Goal: Task Accomplishment & Management: Complete application form

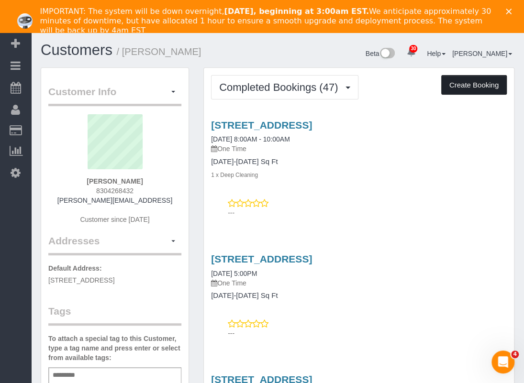
click at [485, 86] on button "Create Booking" at bounding box center [474, 85] width 66 height 20
select select "[GEOGRAPHIC_DATA]"
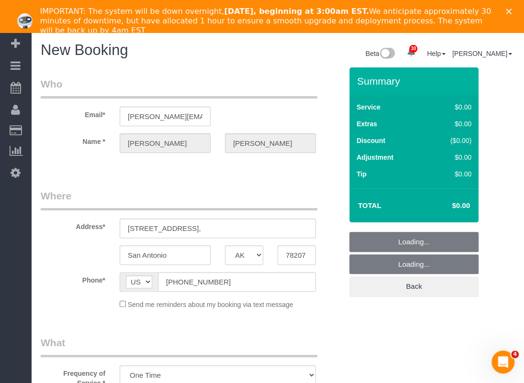
select select "object:3478"
select select "3"
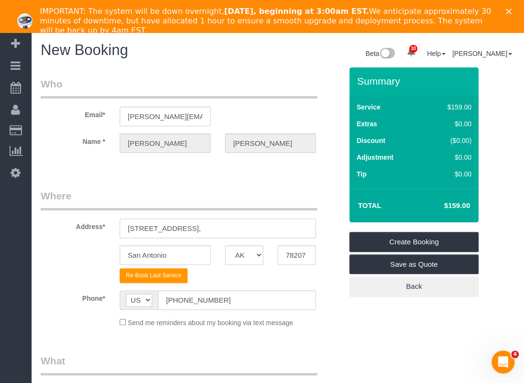
drag, startPoint x: 198, startPoint y: 226, endPoint x: 48, endPoint y: 228, distance: 150.3
click at [48, 228] on div "Address* 2009 [GEOGRAPHIC_DATA]," at bounding box center [191, 213] width 316 height 49
paste input "[STREET_ADDRESS]"
drag, startPoint x: 281, startPoint y: 229, endPoint x: 255, endPoint y: 229, distance: 26.8
click at [255, 229] on input "[STREET_ADDRESS]" at bounding box center [218, 229] width 196 height 20
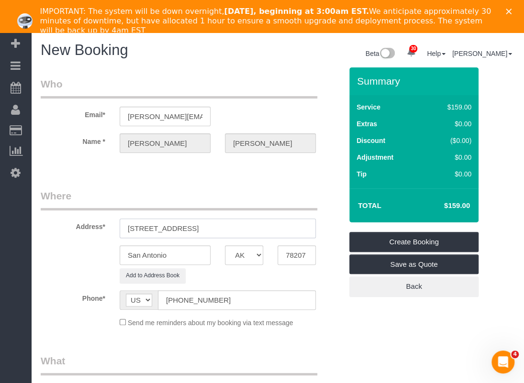
type input "[STREET_ADDRESS]"
drag, startPoint x: 314, startPoint y: 251, endPoint x: 183, endPoint y: 256, distance: 131.2
click at [184, 256] on div "San Antonio AK AL AR AZ CA CO CT DC DE [GEOGRAPHIC_DATA] [GEOGRAPHIC_DATA] HI I…" at bounding box center [191, 255] width 316 height 20
paste input "45"
type input "78245"
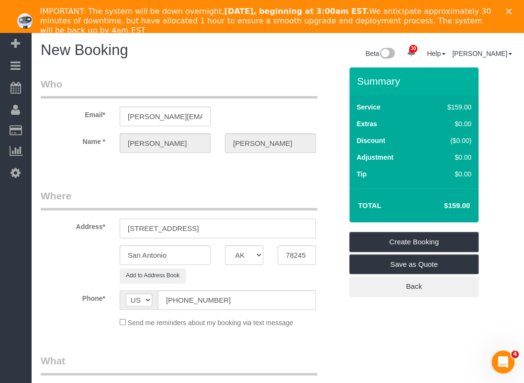
drag, startPoint x: 279, startPoint y: 228, endPoint x: 203, endPoint y: 231, distance: 75.2
click at [203, 231] on input "[STREET_ADDRESS]" at bounding box center [218, 229] width 196 height 20
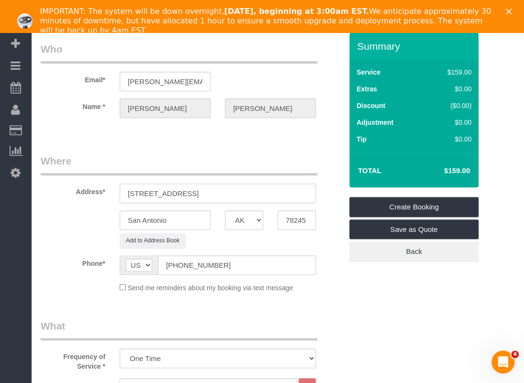
scroll to position [191, 0]
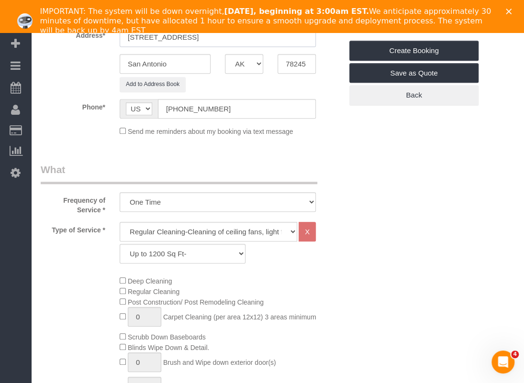
type input "[STREET_ADDRESS]"
click at [177, 249] on select "Up to 1200 Sq Ft- [DATE]-[DATE] Sq Ft [DATE]-[DATE] Sq Ft [DATE]-[DATE] Sq Ft […" at bounding box center [183, 254] width 126 height 20
select select "59"
click at [120, 244] on select "Up to 1200 Sq Ft- [DATE]-[DATE] Sq Ft [DATE]-[DATE] Sq Ft [DATE]-[DATE] Sq Ft […" at bounding box center [183, 254] width 126 height 20
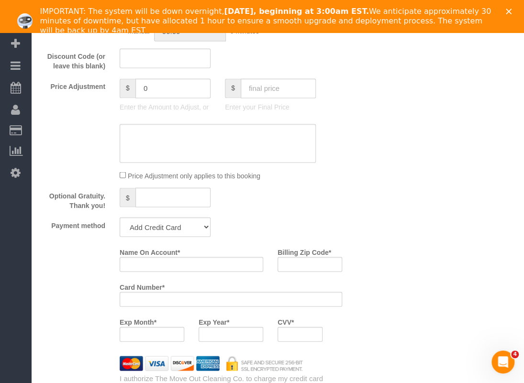
scroll to position [718, 0]
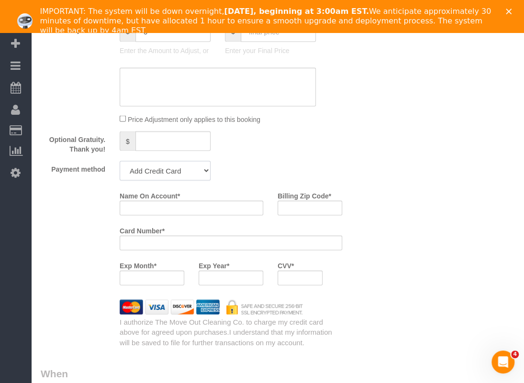
click at [193, 174] on select "Add Credit Card Cash Check Paypal" at bounding box center [165, 171] width 91 height 20
select select "string:check"
click at [120, 161] on select "Add Credit Card Cash Check Paypal" at bounding box center [165, 171] width 91 height 20
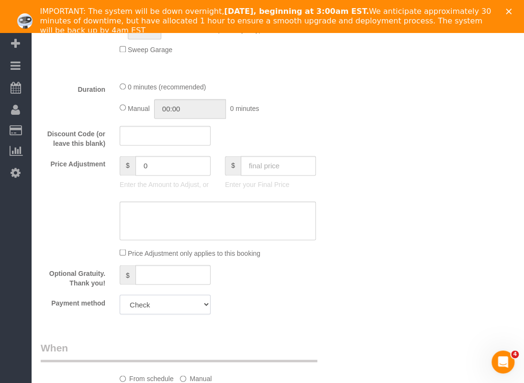
scroll to position [670, 0]
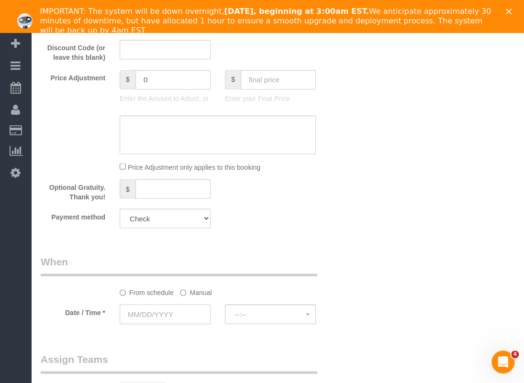
click at [185, 310] on input "text" at bounding box center [165, 314] width 91 height 20
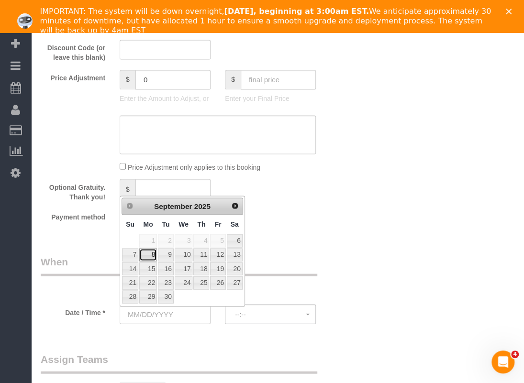
click at [143, 252] on link "8" at bounding box center [148, 254] width 18 height 13
type input "[DATE]"
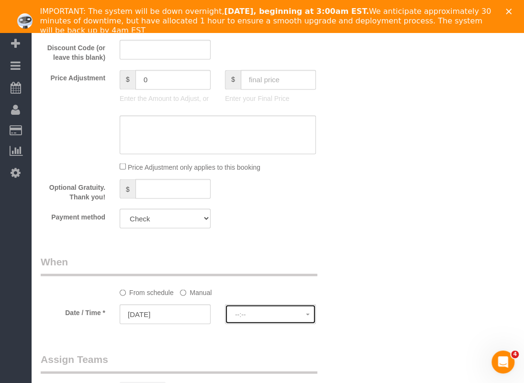
click at [251, 315] on span "--:--" at bounding box center [270, 315] width 71 height 8
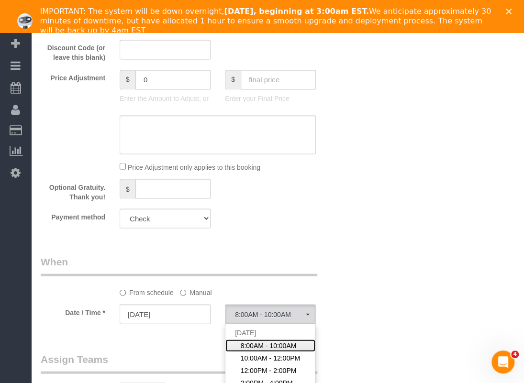
click at [246, 344] on span "8:00AM - 10:00AM" at bounding box center [269, 346] width 56 height 10
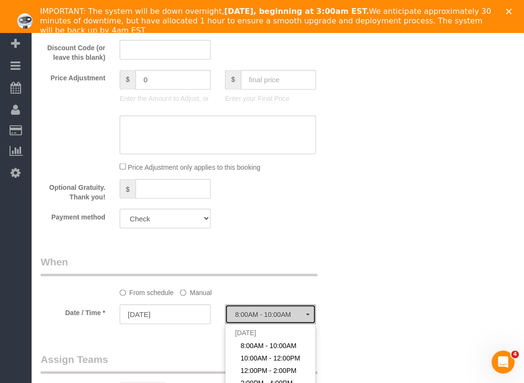
select select "spot43"
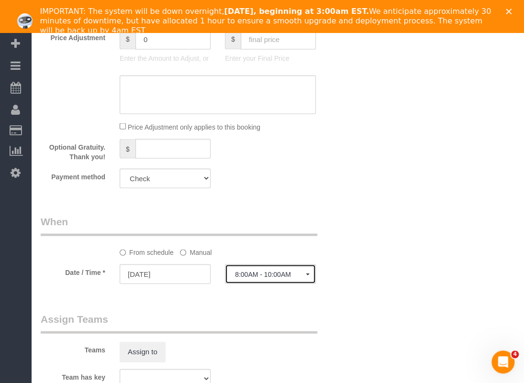
scroll to position [909, 0]
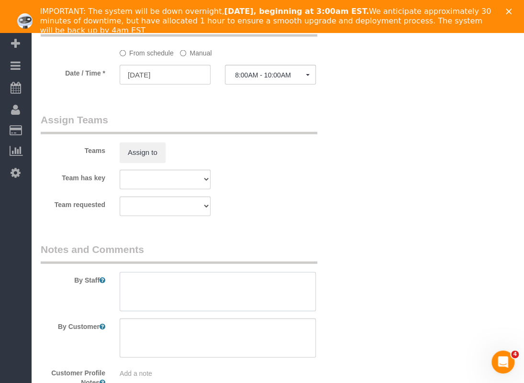
click at [234, 297] on textarea at bounding box center [218, 291] width 196 height 39
click at [197, 280] on textarea at bounding box center [218, 291] width 196 height 39
paste textarea "Lockbox 2179"
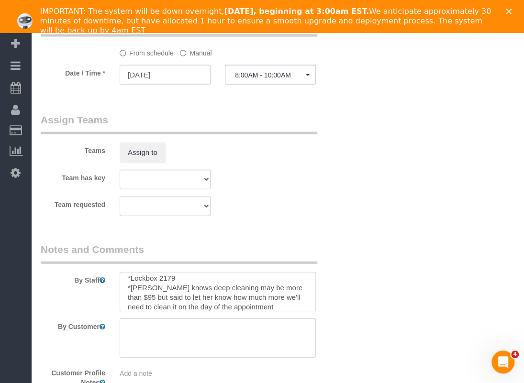
scroll to position [13, 0]
paste textarea "She said walls doesnt have to be really cleaned and its okay if it gets scratch…"
click at [253, 287] on textarea at bounding box center [218, 291] width 196 height 39
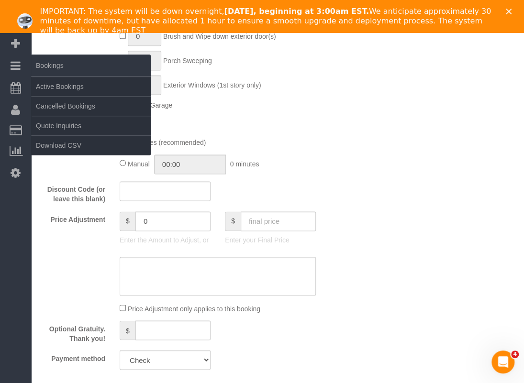
scroll to position [526, 0]
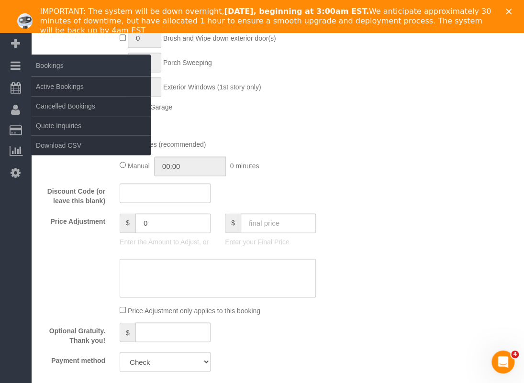
type textarea "*Lockbox 2179 *[PERSON_NAME] knows deep cleaning may be more than $95 but said …"
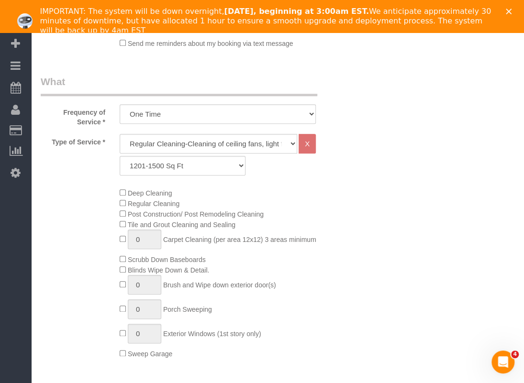
scroll to position [287, 0]
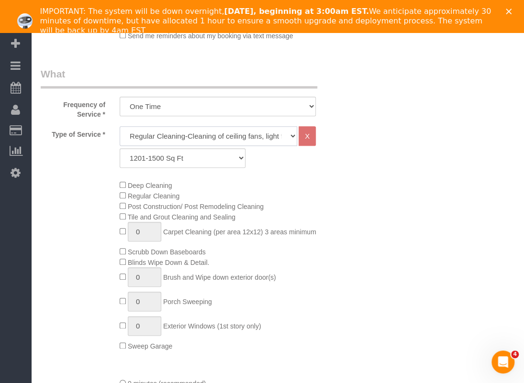
drag, startPoint x: 161, startPoint y: 136, endPoint x: 156, endPoint y: 143, distance: 8.8
click at [161, 136] on select "Regular Cleaning-Cleaning of ceiling fans, light fixtures, windowsills, dust ba…" at bounding box center [209, 136] width 178 height 20
select select "4"
click at [120, 126] on select "Regular Cleaning-Cleaning of ceiling fans, light fixtures, windowsills, dust ba…" at bounding box center [209, 136] width 178 height 20
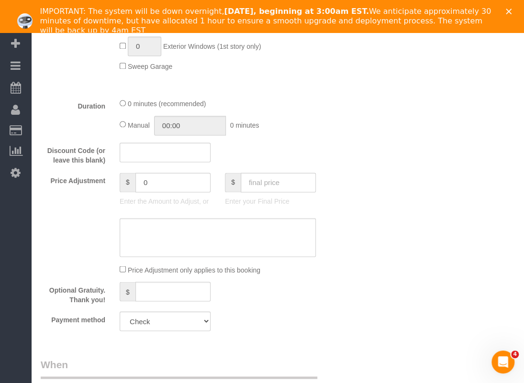
scroll to position [574, 0]
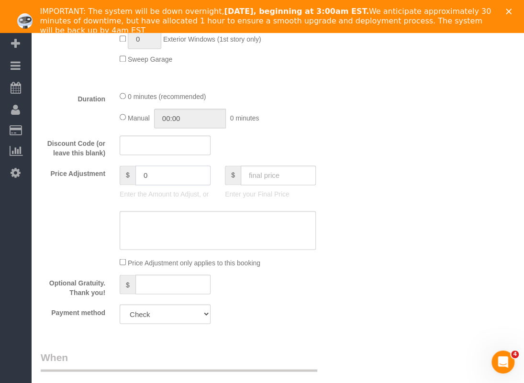
drag, startPoint x: 154, startPoint y: 173, endPoint x: 100, endPoint y: 170, distance: 54.2
click at [100, 170] on div "Price Adjustment $ 0 Enter the Amount to Adjust, or $ Enter your Final Price" at bounding box center [191, 185] width 316 height 38
type input "40"
click at [136, 235] on textarea at bounding box center [218, 230] width 196 height 39
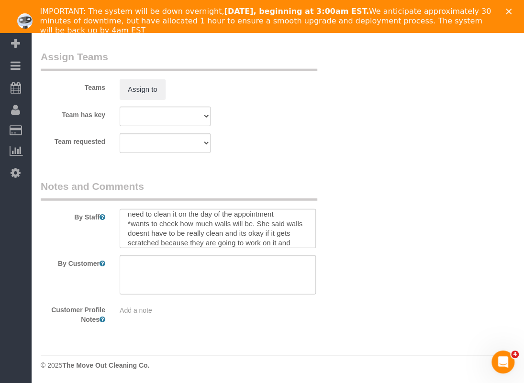
scroll to position [47, 0]
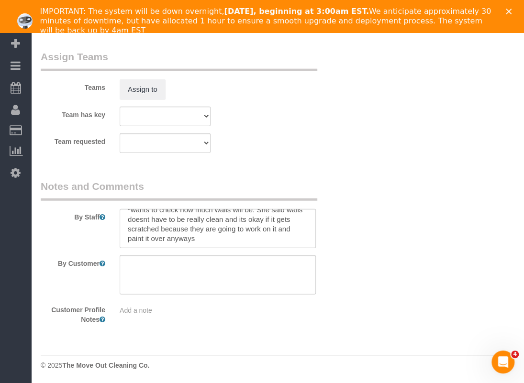
type textarea "$40 extra for deep cleaning"
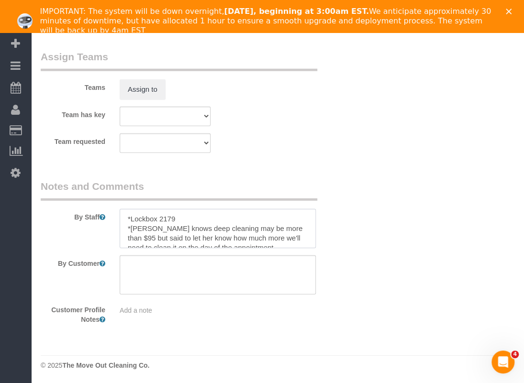
drag, startPoint x: 230, startPoint y: 240, endPoint x: 109, endPoint y: 231, distance: 121.4
click at [109, 231] on div "By Staff" at bounding box center [191, 213] width 316 height 69
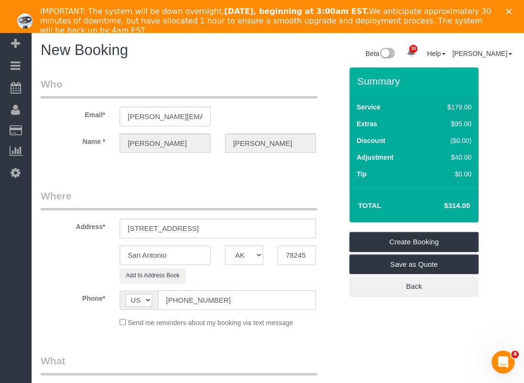
type textarea "*Lockbox 2179"
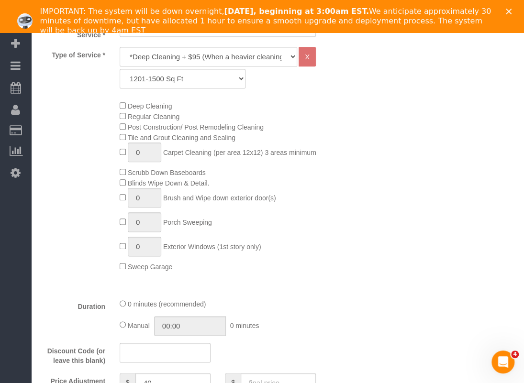
scroll to position [526, 0]
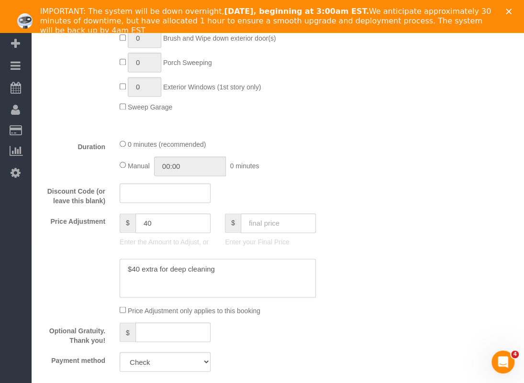
click at [234, 267] on textarea at bounding box center [218, 278] width 196 height 39
type textarea "$40 extra for deep cleaning $80 for the walls"
drag, startPoint x: 164, startPoint y: 226, endPoint x: 97, endPoint y: 211, distance: 68.3
click at [97, 211] on fieldset "What Frequency of Service * One Time Type of Service * Regular Cleaning-Cleanin…" at bounding box center [191, 104] width 301 height 552
type input "120"
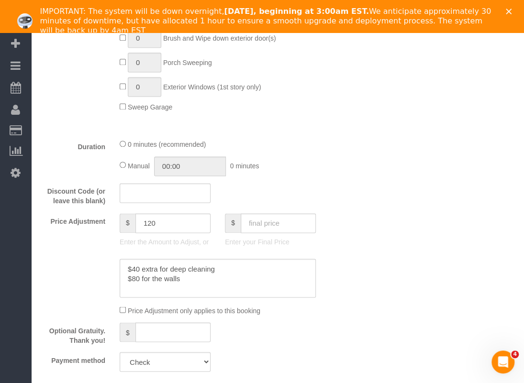
click at [357, 237] on div "Who Email* [PERSON_NAME][EMAIL_ADDRESS] Name * [PERSON_NAME] Where Address* [ST…" at bounding box center [278, 169] width 474 height 1256
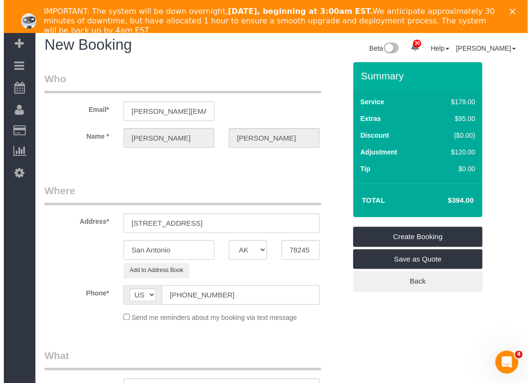
scroll to position [0, 0]
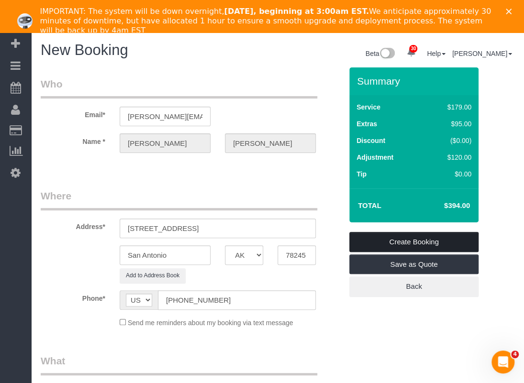
click at [389, 241] on link "Create Booking" at bounding box center [413, 242] width 129 height 20
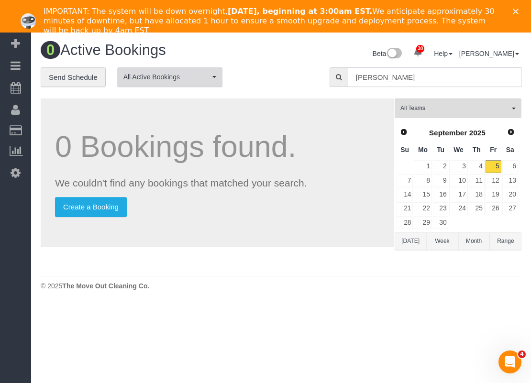
drag, startPoint x: 426, startPoint y: 74, endPoint x: 126, endPoint y: 76, distance: 300.0
click at [126, 76] on div "**********" at bounding box center [280, 82] width 495 height 30
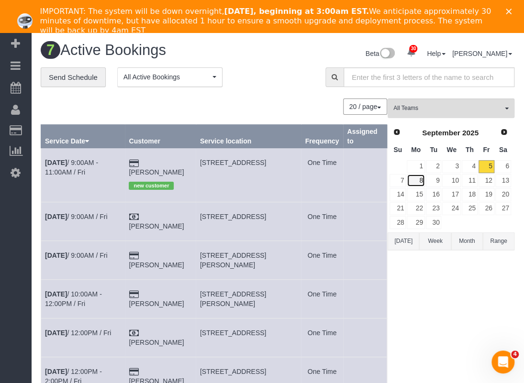
click at [424, 181] on link "8" at bounding box center [416, 180] width 18 height 13
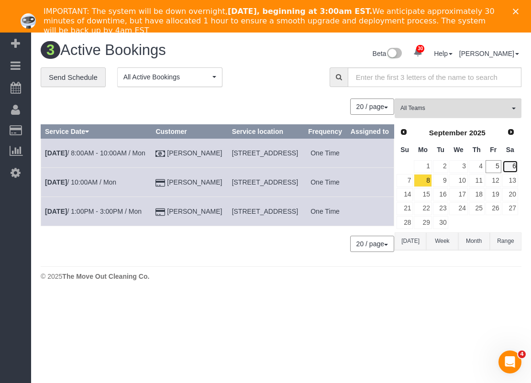
click at [513, 164] on link "6" at bounding box center [510, 166] width 16 height 13
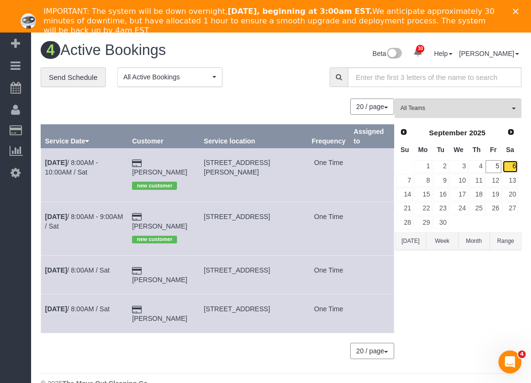
click at [508, 164] on link "6" at bounding box center [510, 166] width 16 height 13
